Goal: Transaction & Acquisition: Purchase product/service

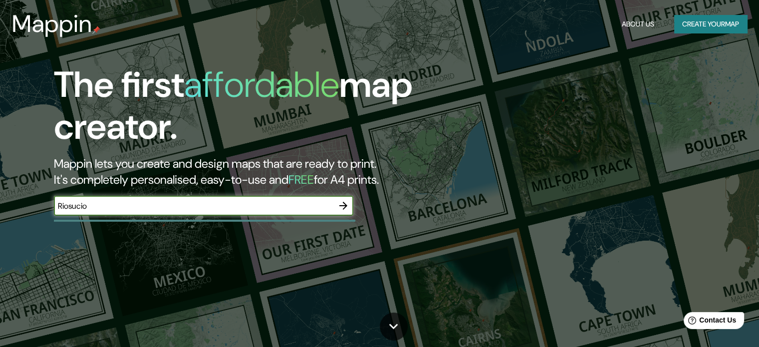
type input "Riosucio"
click at [344, 206] on icon "button" at bounding box center [343, 205] width 12 height 12
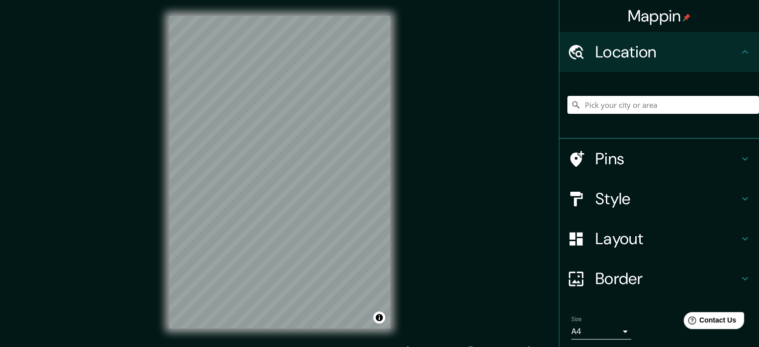
click at [643, 109] on input "Pick your city or area" at bounding box center [663, 105] width 192 height 18
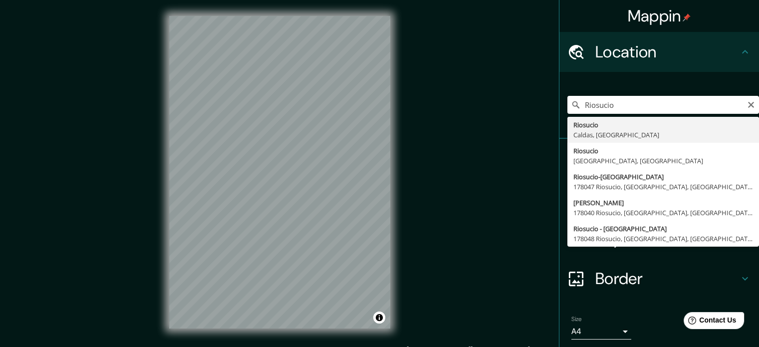
type input "Riosucio, [GEOGRAPHIC_DATA], [GEOGRAPHIC_DATA]"
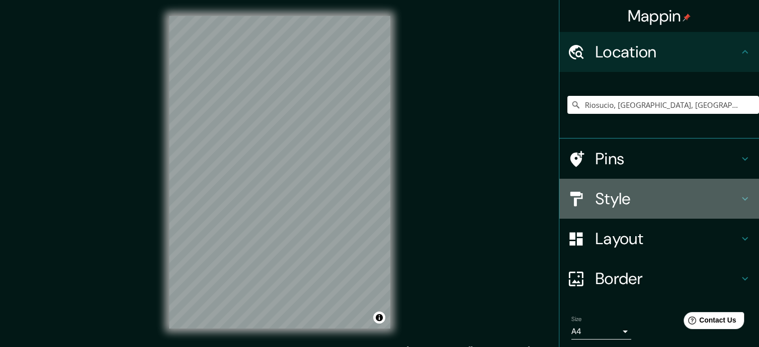
click at [620, 195] on h4 "Style" at bounding box center [667, 199] width 144 height 20
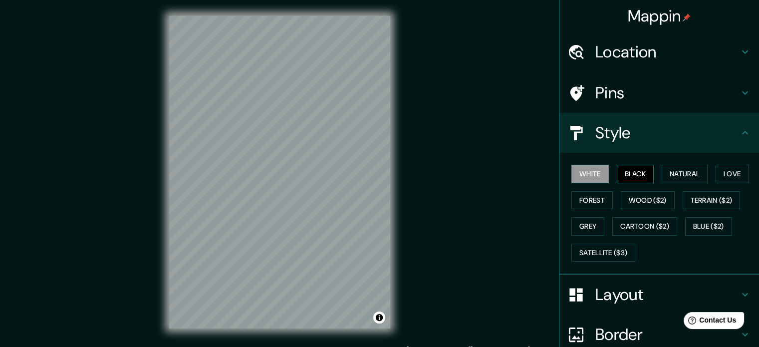
click at [626, 172] on button "Black" at bounding box center [634, 174] width 37 height 18
click at [674, 173] on button "Natural" at bounding box center [684, 174] width 46 height 18
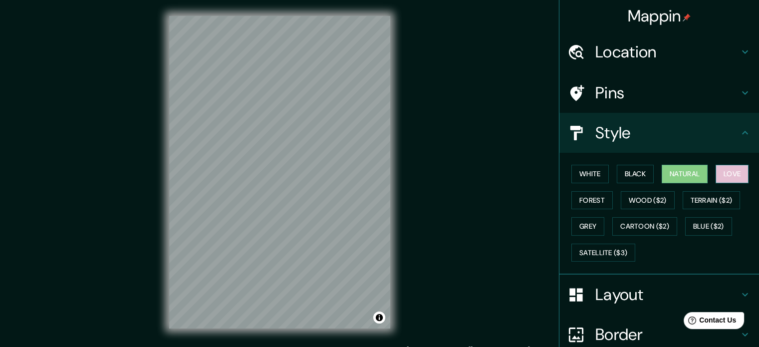
click at [726, 176] on button "Love" at bounding box center [731, 174] width 33 height 18
click at [679, 175] on button "Natural" at bounding box center [684, 174] width 46 height 18
click at [632, 201] on button "Wood ($2)" at bounding box center [647, 200] width 54 height 18
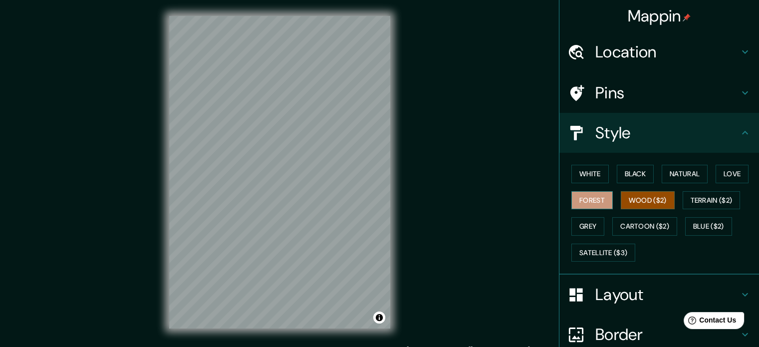
click at [573, 203] on button "Forest" at bounding box center [591, 200] width 41 height 18
click at [648, 230] on button "Cartoon ($2)" at bounding box center [644, 226] width 65 height 18
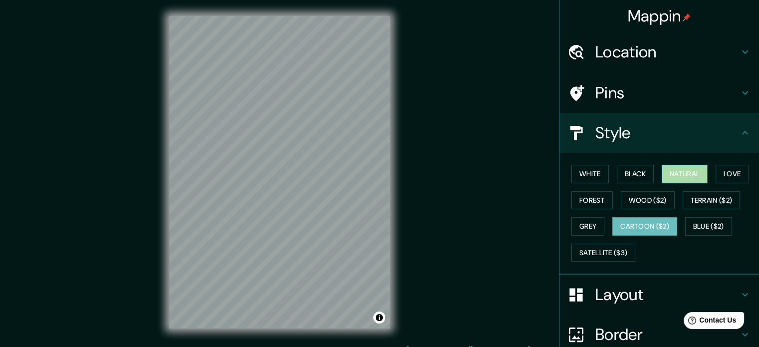
click at [678, 177] on button "Natural" at bounding box center [684, 174] width 46 height 18
click at [622, 175] on button "Black" at bounding box center [634, 174] width 37 height 18
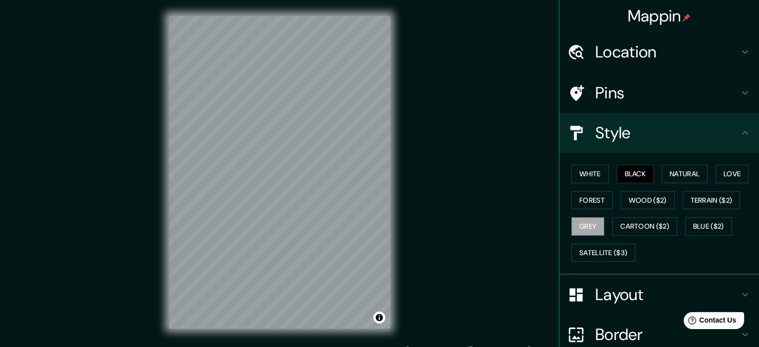
click at [578, 233] on button "Grey" at bounding box center [587, 226] width 33 height 18
click at [652, 200] on button "Wood ($2)" at bounding box center [647, 200] width 54 height 18
click at [585, 227] on button "Grey" at bounding box center [587, 226] width 33 height 18
click at [591, 252] on button "Satellite ($3)" at bounding box center [603, 252] width 64 height 18
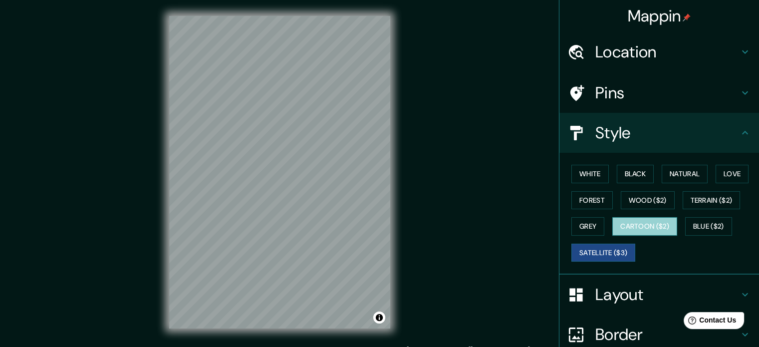
click at [644, 223] on button "Cartoon ($2)" at bounding box center [644, 226] width 65 height 18
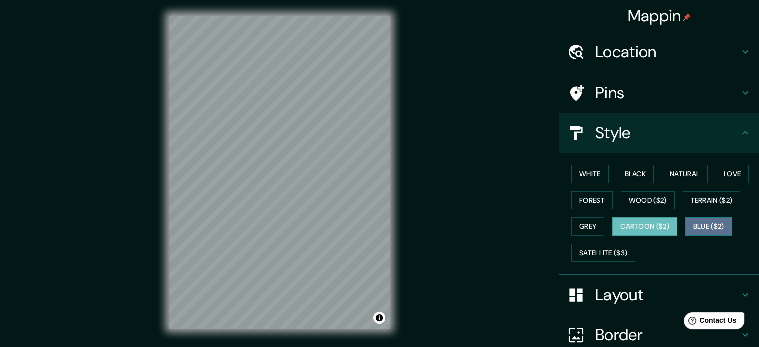
click at [710, 223] on button "Blue ($2)" at bounding box center [708, 226] width 47 height 18
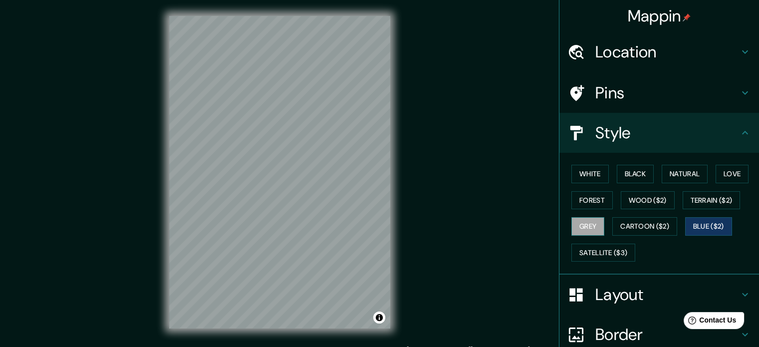
click at [589, 222] on button "Grey" at bounding box center [587, 226] width 33 height 18
click at [711, 197] on button "Terrain ($2)" at bounding box center [711, 200] width 58 height 18
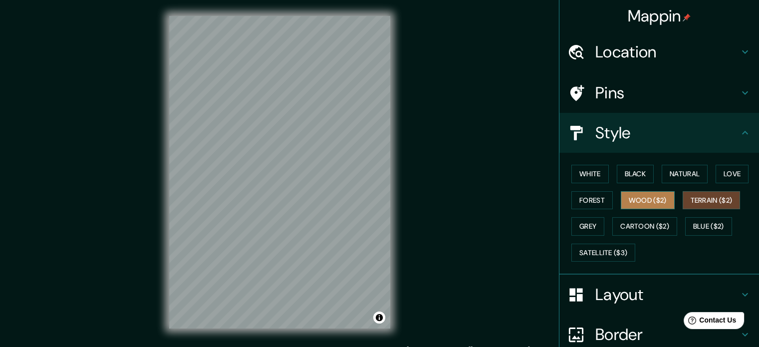
click at [648, 199] on button "Wood ($2)" at bounding box center [647, 200] width 54 height 18
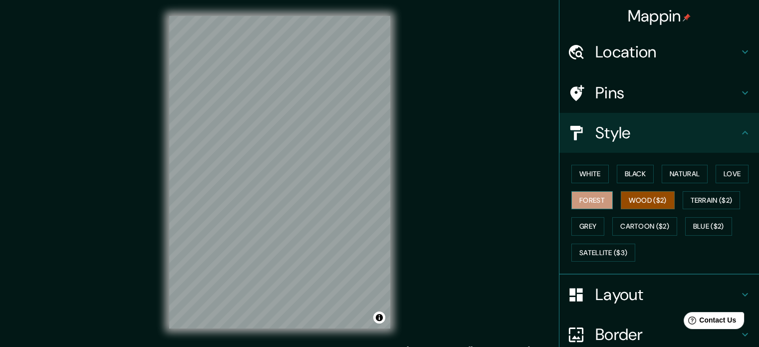
click at [571, 204] on button "Forest" at bounding box center [591, 200] width 41 height 18
click at [737, 168] on button "Love" at bounding box center [731, 174] width 33 height 18
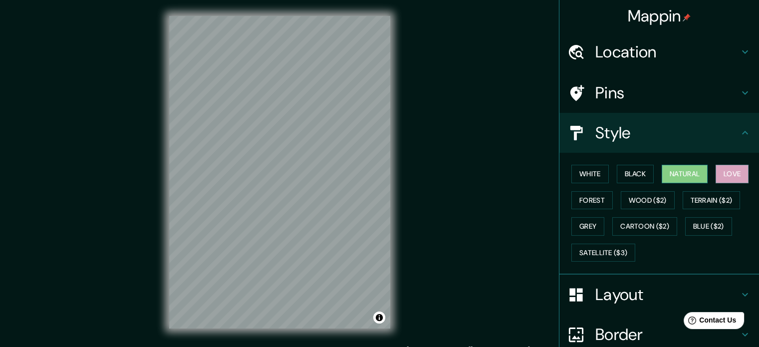
click at [682, 175] on button "Natural" at bounding box center [684, 174] width 46 height 18
click at [616, 174] on button "Black" at bounding box center [634, 174] width 37 height 18
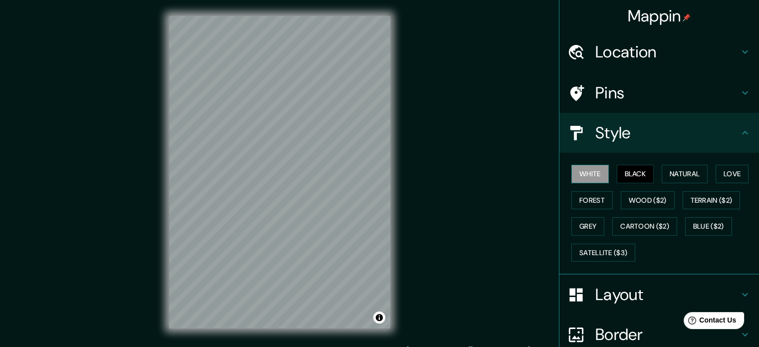
click at [585, 172] on button "White" at bounding box center [589, 174] width 37 height 18
click at [601, 199] on button "Forest" at bounding box center [591, 200] width 41 height 18
click at [579, 178] on button "White" at bounding box center [589, 174] width 37 height 18
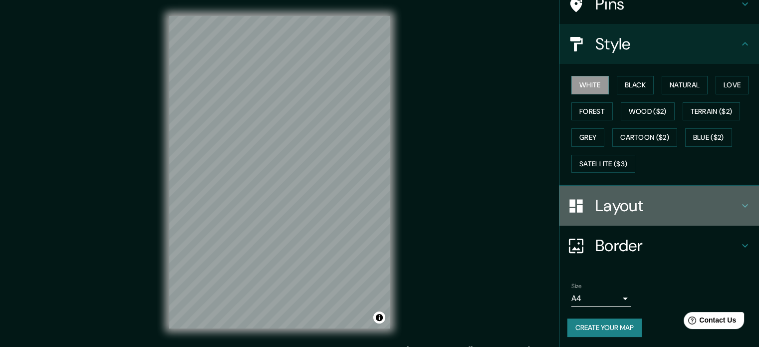
click at [731, 196] on div "Layout" at bounding box center [658, 206] width 199 height 40
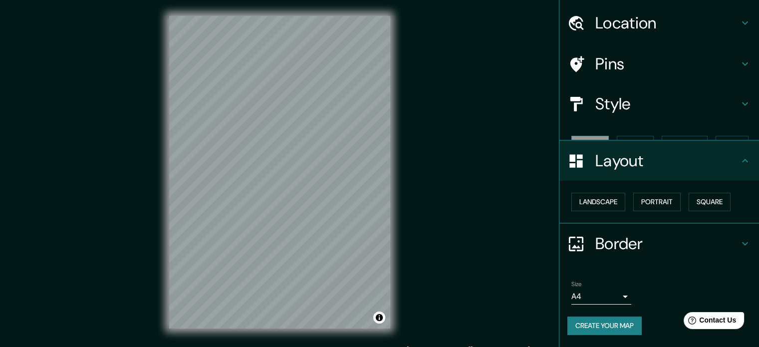
scroll to position [11, 0]
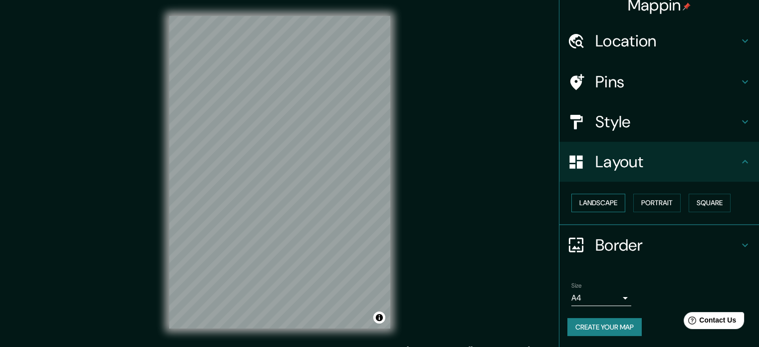
click at [594, 202] on button "Landscape" at bounding box center [598, 203] width 54 height 18
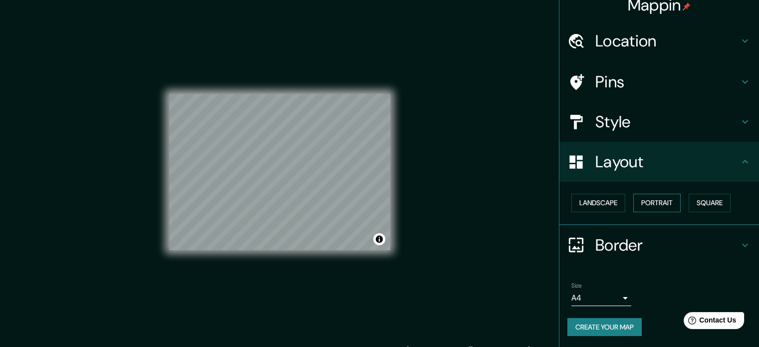
click at [648, 198] on button "Portrait" at bounding box center [656, 203] width 47 height 18
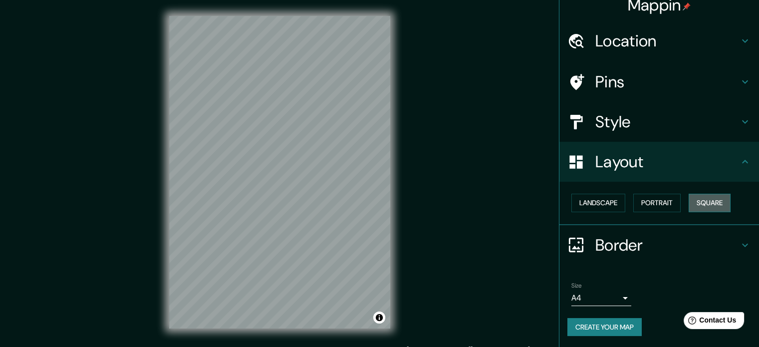
click at [714, 201] on button "Square" at bounding box center [709, 203] width 42 height 18
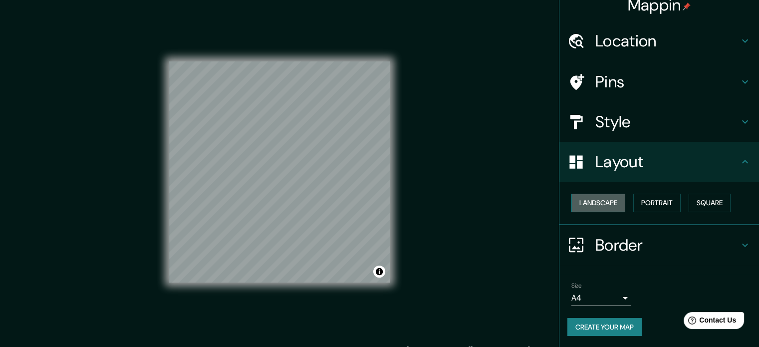
click at [597, 203] on button "Landscape" at bounding box center [598, 203] width 54 height 18
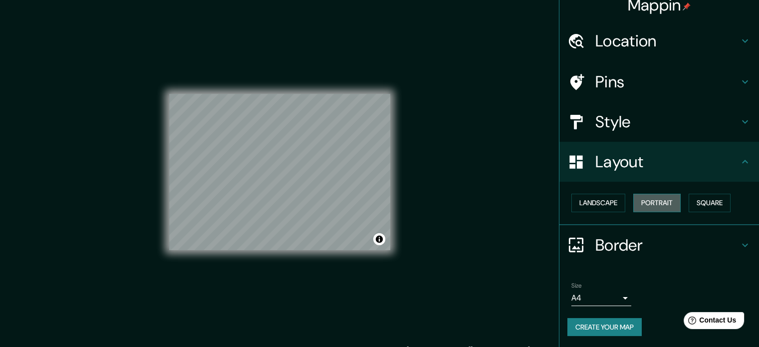
click at [659, 204] on button "Portrait" at bounding box center [656, 203] width 47 height 18
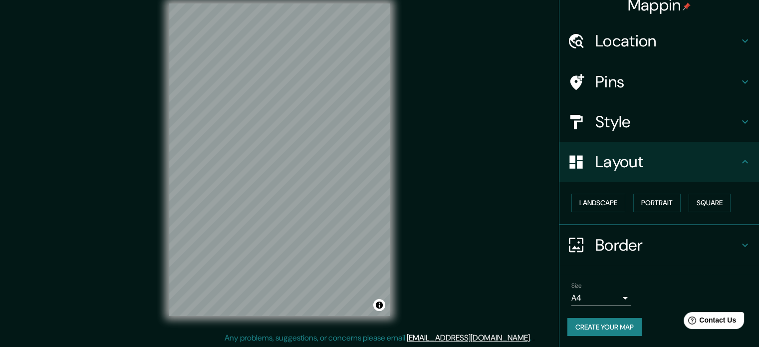
scroll to position [13, 0]
click at [649, 241] on h4 "Border" at bounding box center [667, 245] width 144 height 20
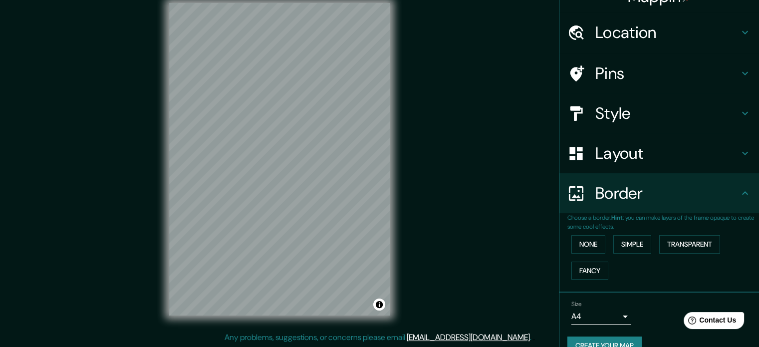
scroll to position [38, 0]
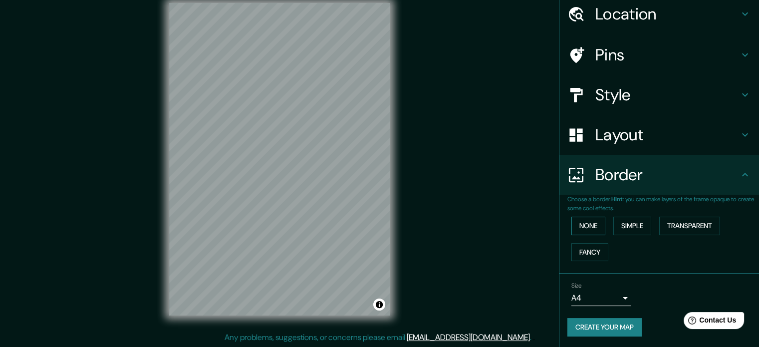
click at [582, 220] on button "None" at bounding box center [588, 225] width 34 height 18
click at [626, 218] on button "Simple" at bounding box center [632, 225] width 38 height 18
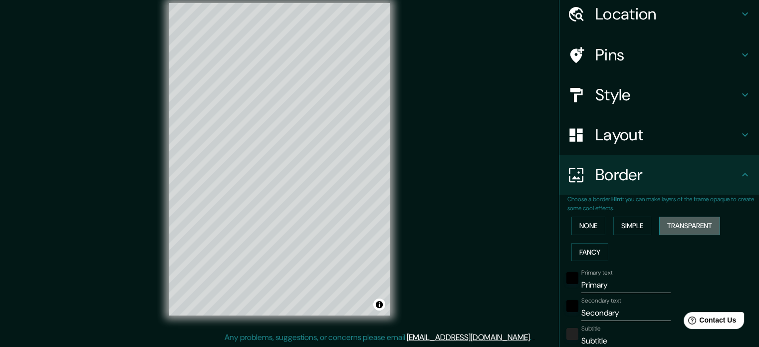
click at [683, 225] on button "Transparent" at bounding box center [689, 225] width 61 height 18
click at [582, 221] on button "None" at bounding box center [588, 225] width 34 height 18
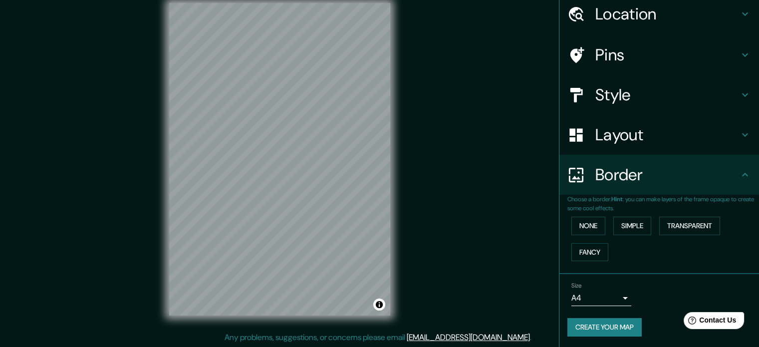
click at [607, 324] on button "Create your map" at bounding box center [604, 327] width 74 height 18
click at [604, 324] on button "Create your map" at bounding box center [604, 327] width 74 height 18
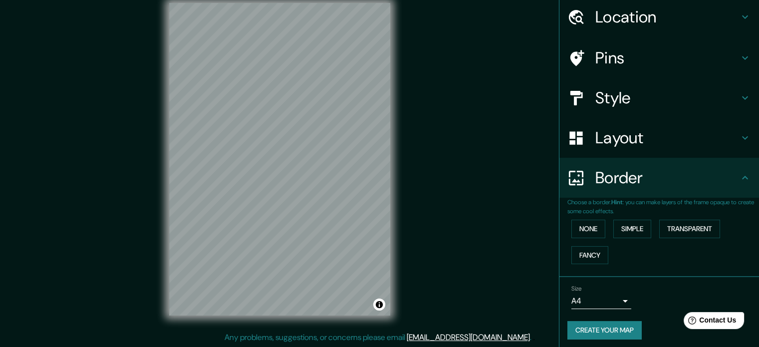
scroll to position [33, 0]
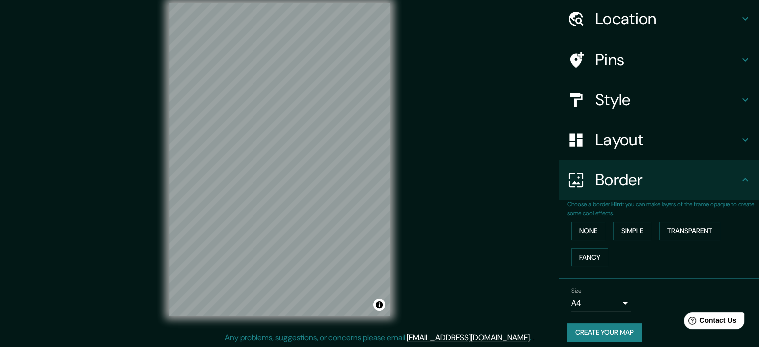
click at [629, 327] on button "Create your map" at bounding box center [604, 332] width 74 height 18
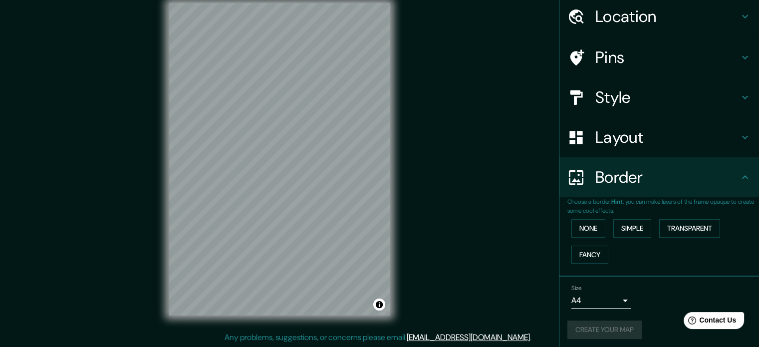
scroll to position [38, 0]
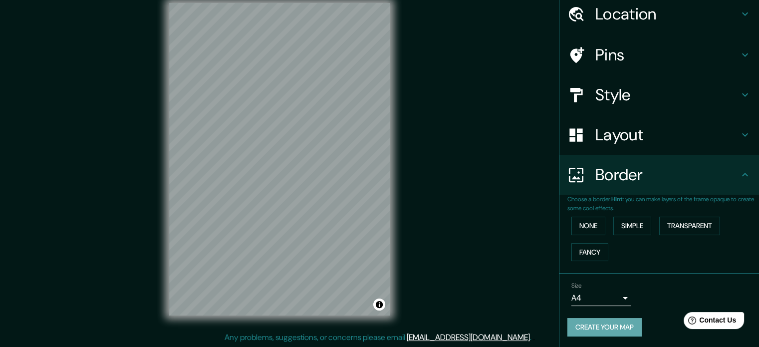
click at [608, 323] on button "Create your map" at bounding box center [604, 327] width 74 height 18
click at [739, 174] on icon at bounding box center [745, 175] width 12 height 12
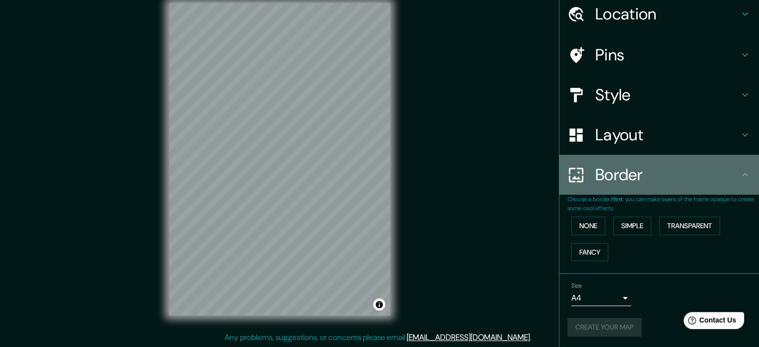
click at [739, 174] on icon at bounding box center [745, 175] width 12 height 12
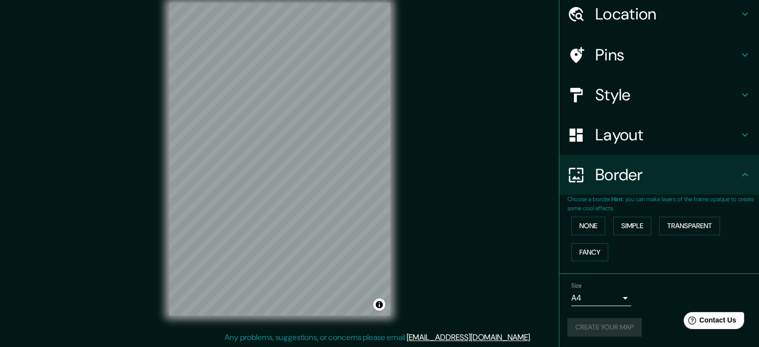
click at [740, 139] on icon at bounding box center [745, 135] width 12 height 12
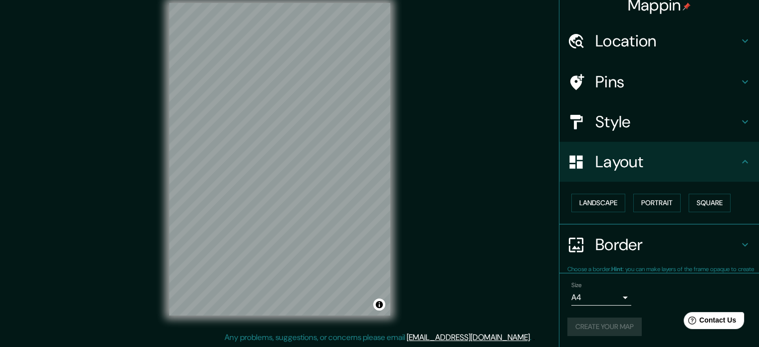
scroll to position [11, 0]
click at [740, 162] on icon at bounding box center [745, 162] width 12 height 12
click at [750, 245] on div "Border" at bounding box center [658, 245] width 199 height 40
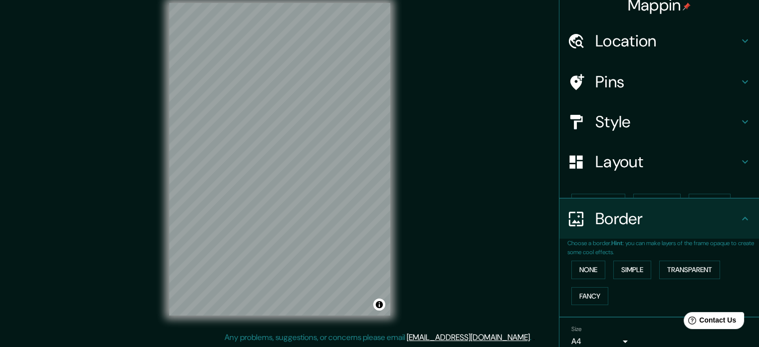
click at [718, 241] on ul "Location [GEOGRAPHIC_DATA], [GEOGRAPHIC_DATA], [GEOGRAPHIC_DATA] Pins Style Lay…" at bounding box center [658, 206] width 199 height 371
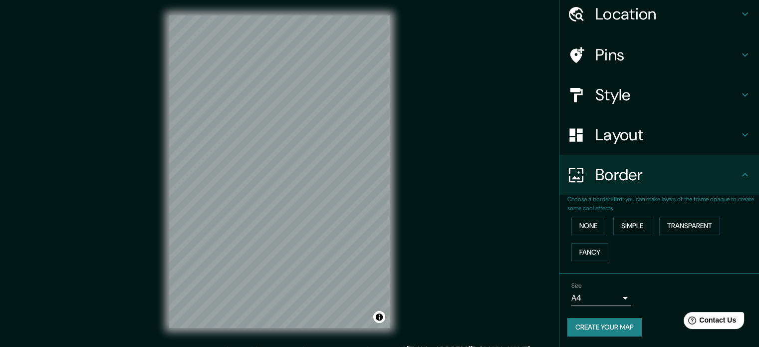
scroll to position [0, 0]
